Goal: Information Seeking & Learning: Check status

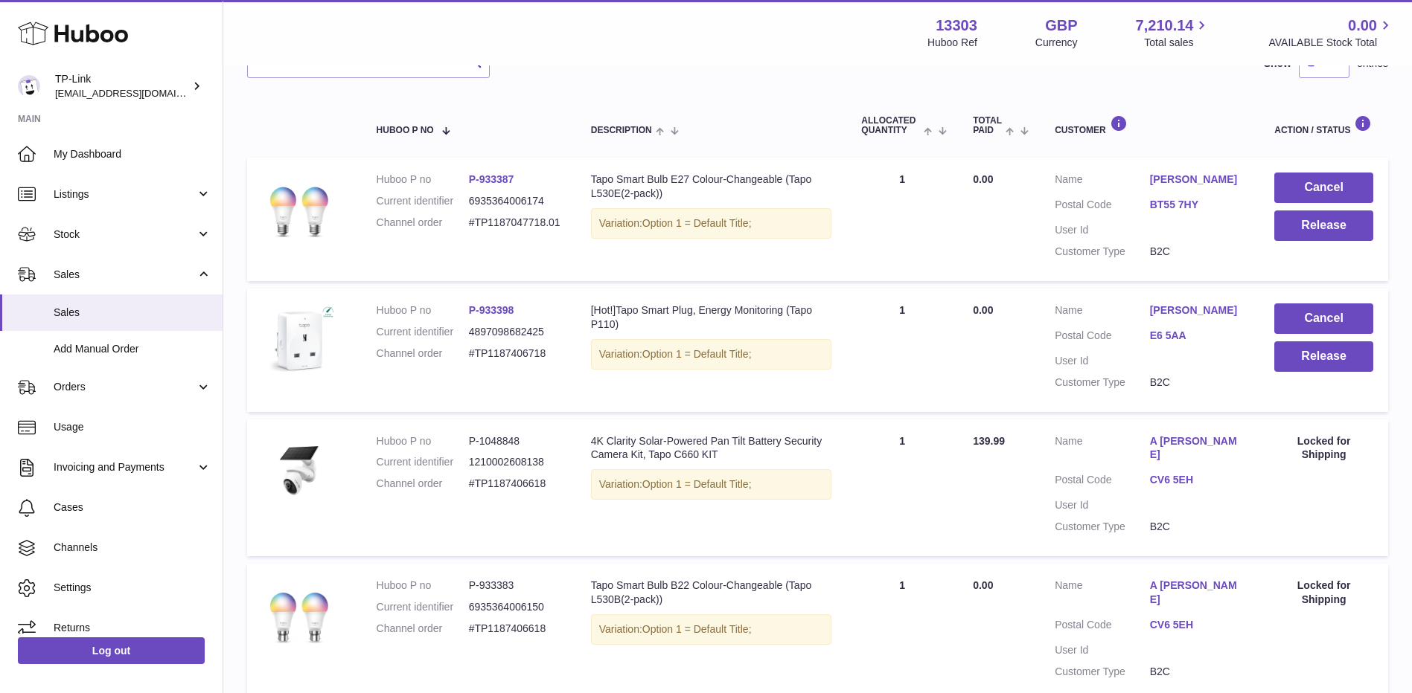
scroll to position [141, 0]
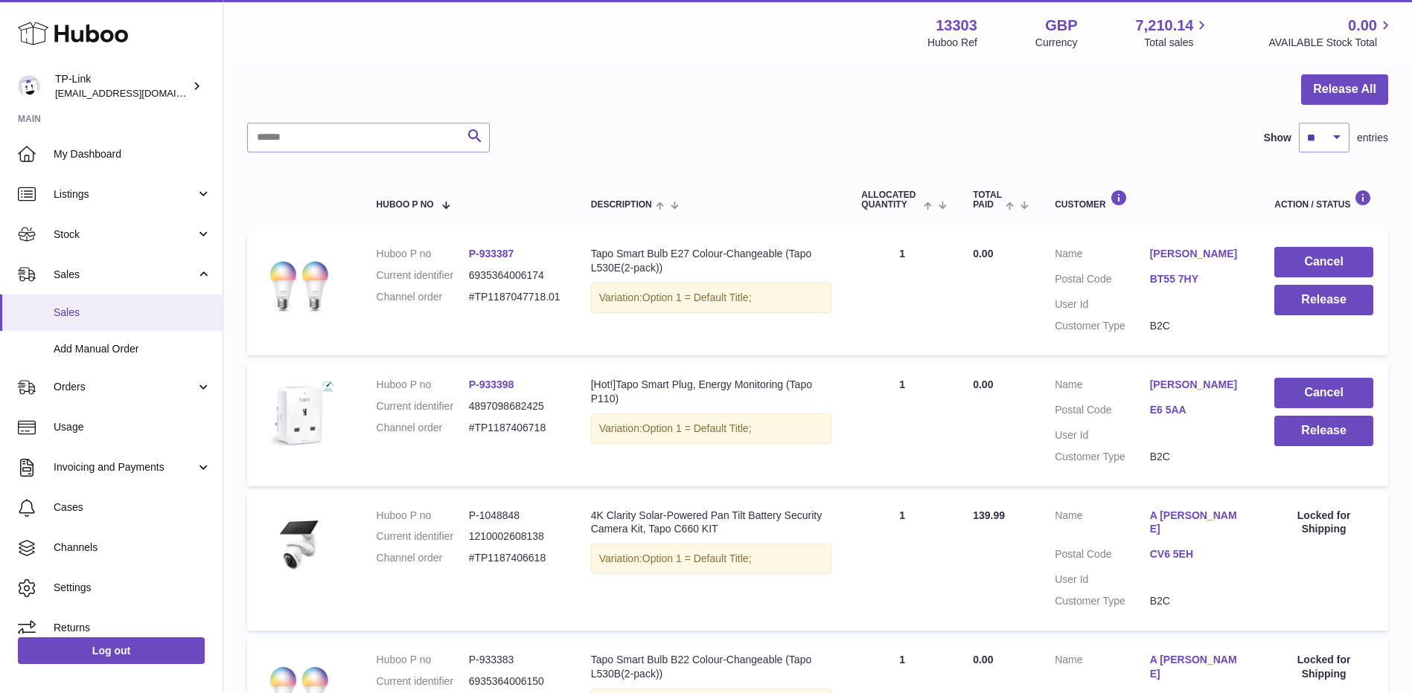
click at [83, 310] on span "Sales" at bounding box center [133, 313] width 158 height 14
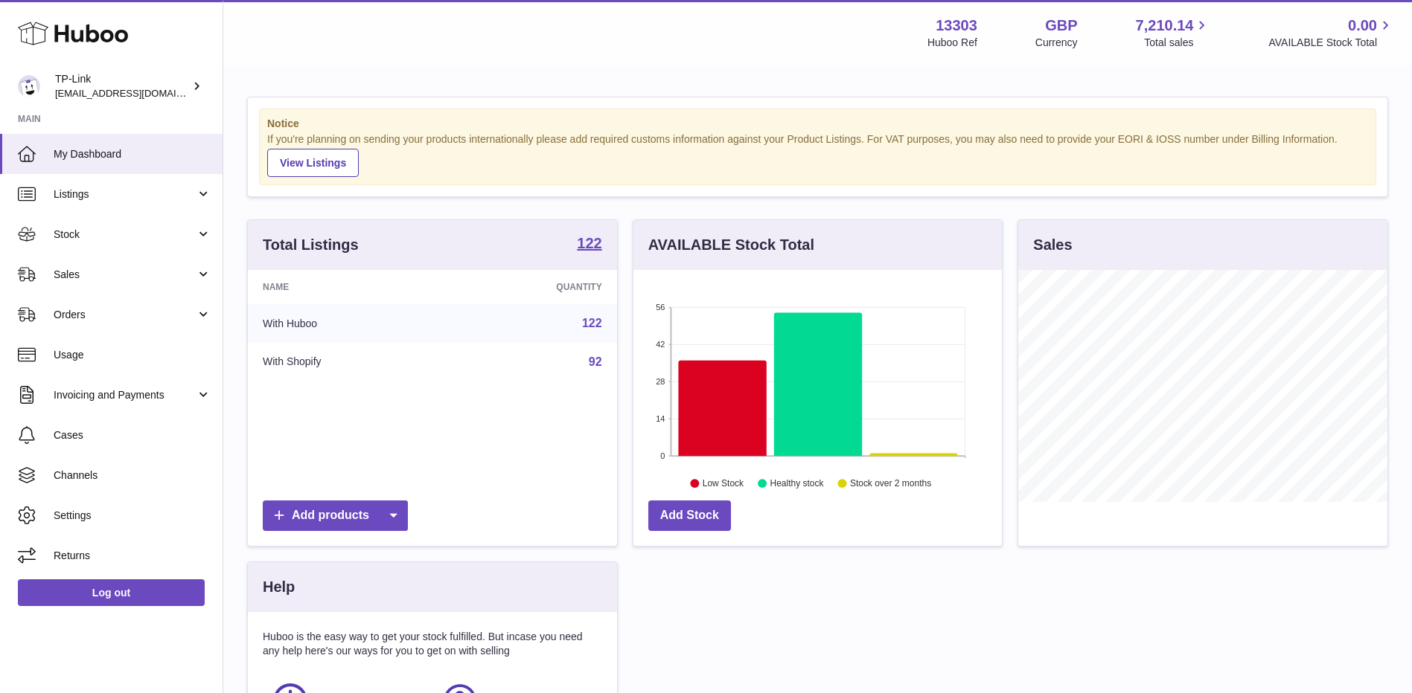
scroll to position [232, 368]
click at [111, 283] on link "Sales" at bounding box center [111, 274] width 222 height 40
click at [95, 277] on span "Sales" at bounding box center [125, 275] width 142 height 14
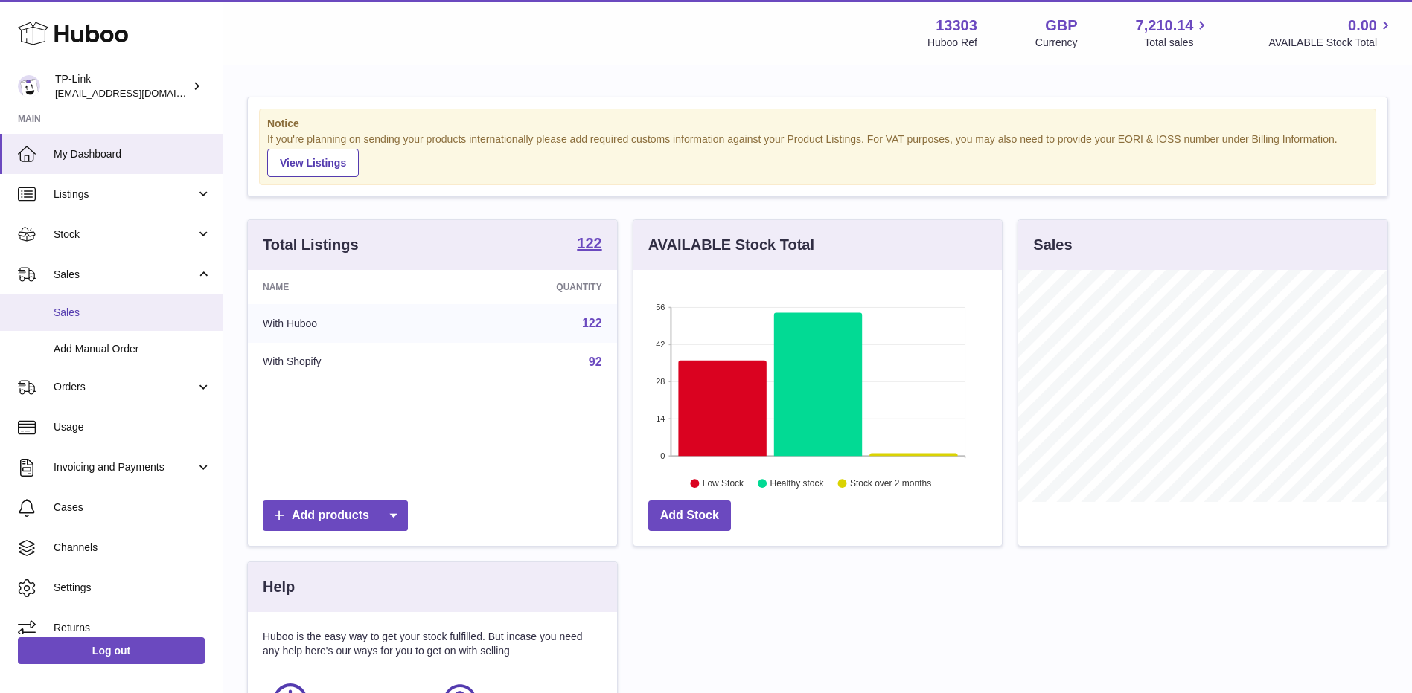
click at [97, 310] on span "Sales" at bounding box center [133, 313] width 158 height 14
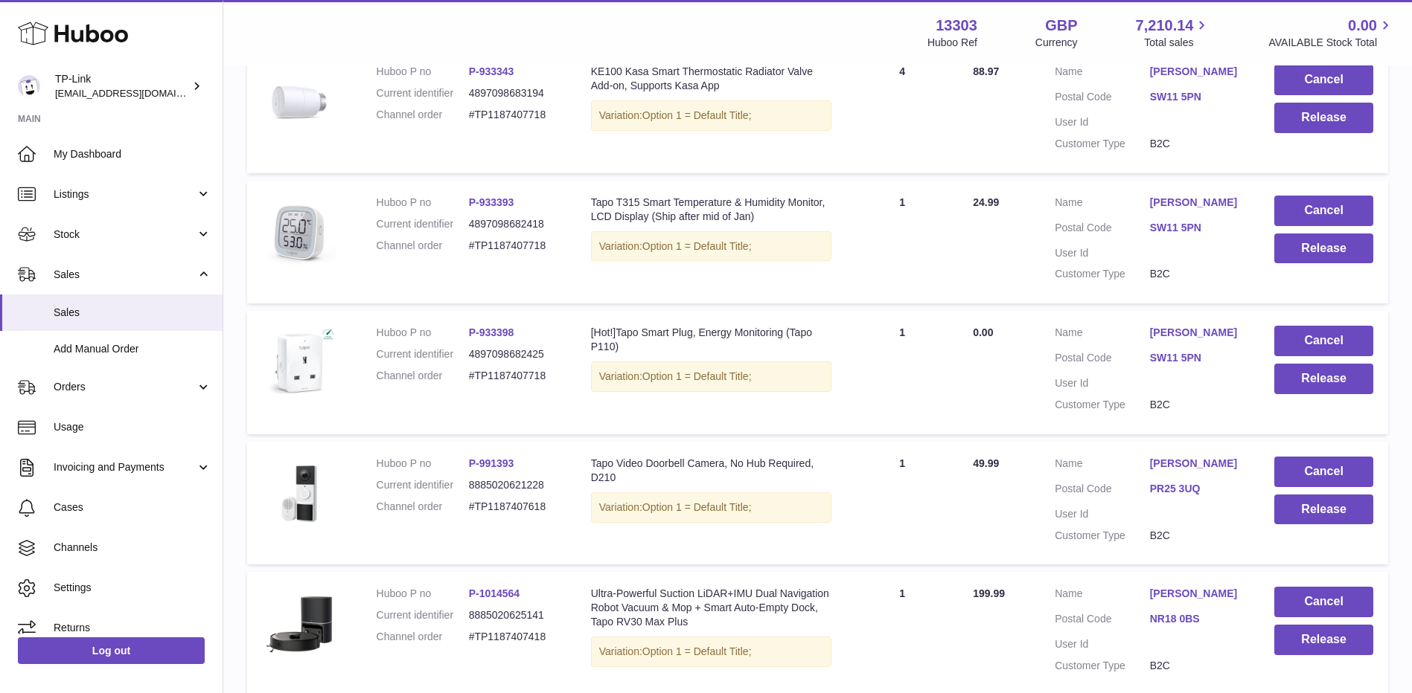
scroll to position [1170, 0]
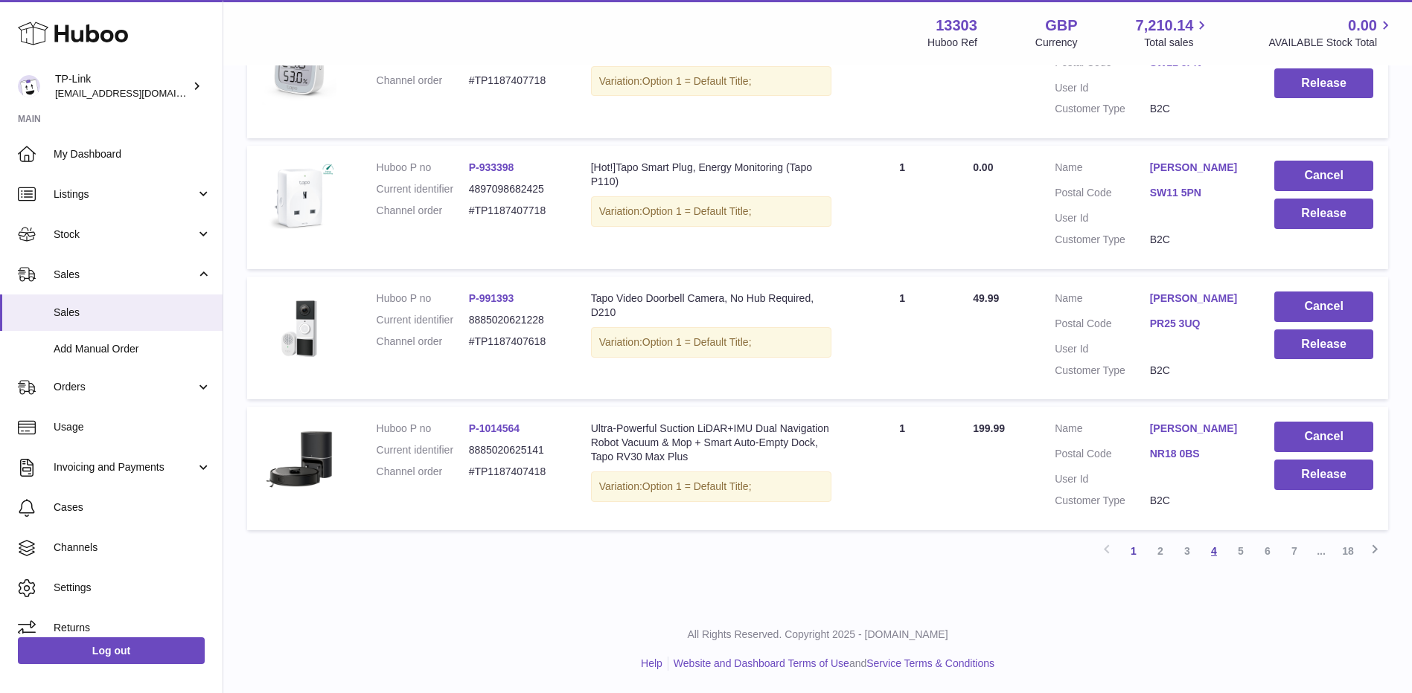
click at [1221, 551] on link "4" at bounding box center [1213, 551] width 27 height 27
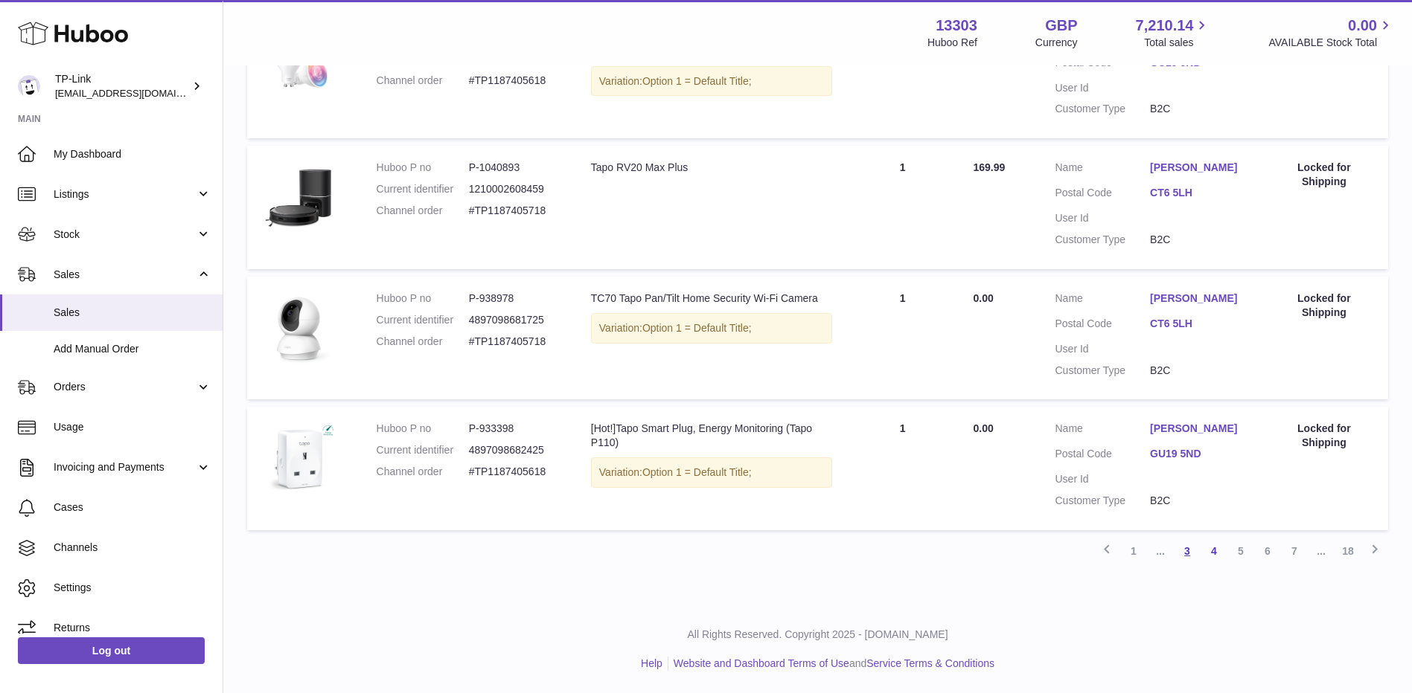
click at [1181, 549] on link "3" at bounding box center [1186, 551] width 27 height 27
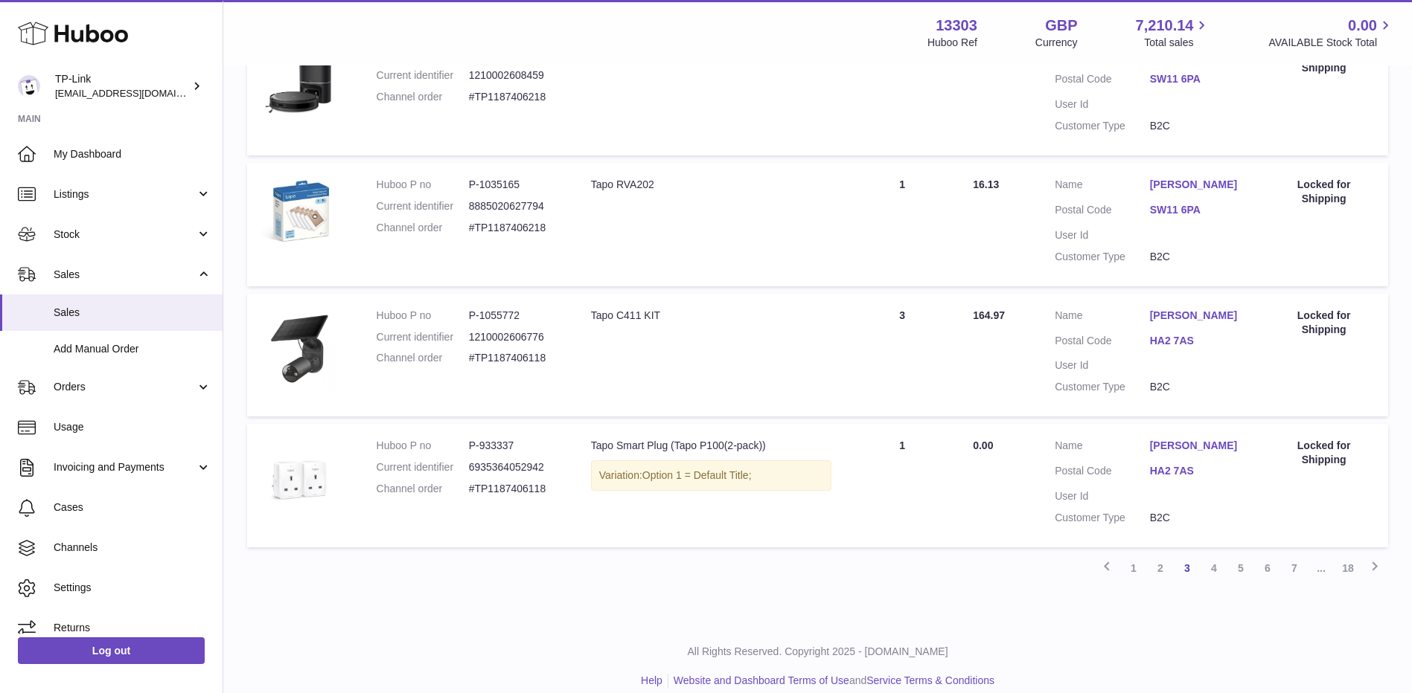
scroll to position [1156, 0]
